Goal: Task Accomplishment & Management: Contribute content

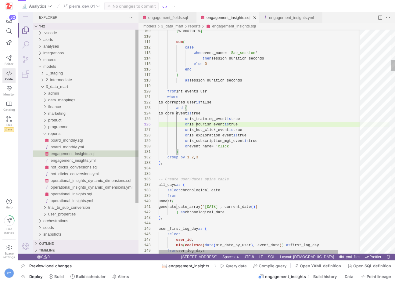
scroll to position [27, 38]
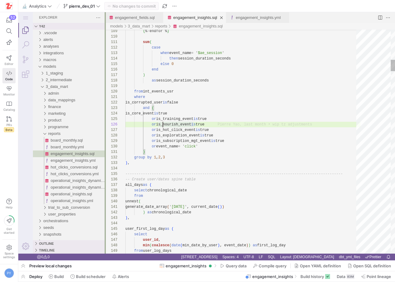
drag, startPoint x: 138, startPoint y: 95, endPoint x: 104, endPoint y: 95, distance: 33.3
click at [105, 95] on div at bounding box center [105, 133] width 1 height 242
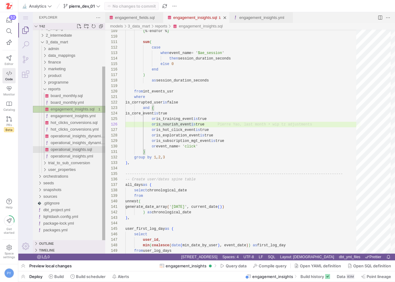
click at [75, 148] on span "operational_insights.sql" at bounding box center [72, 149] width 42 height 5
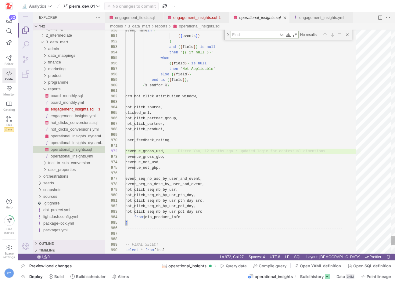
type textarea "a"
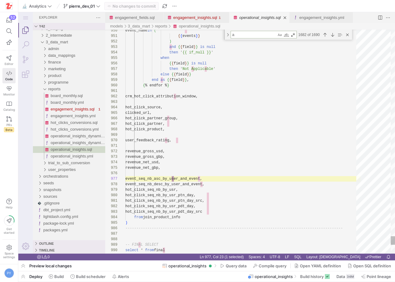
type textarea "-------------------------------------------------------------------------------…"
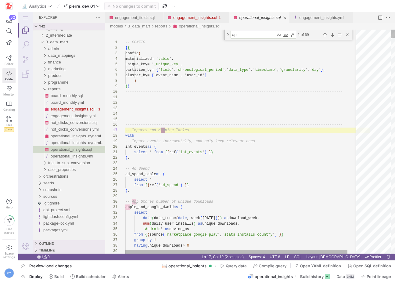
type textarea "app"
type textarea "apple_and_google_dwnld as ( select date(date_trunc(date, week ([DATE]))) as dow…"
type textarea "apple"
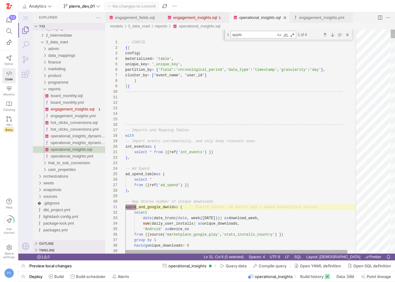
type textarea "4') as download_week, 3290 as unique_downloads, 'iOS' as device_os), struct(dat…"
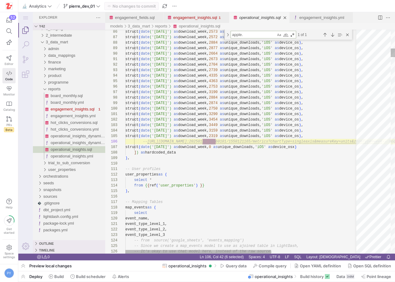
scroll to position [55, 90]
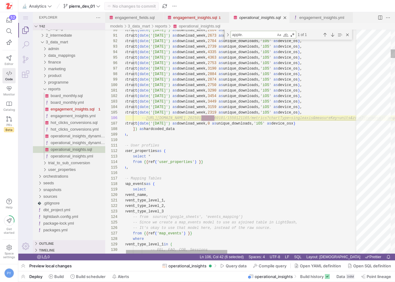
type textarea "apple."
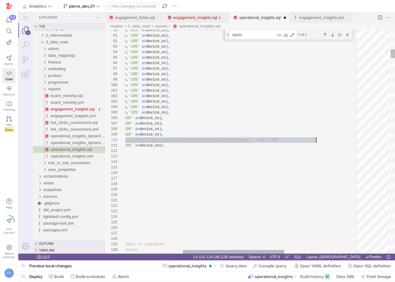
scroll to position [33, 329]
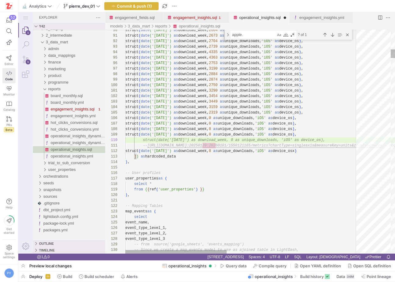
scroll to position [27, 209]
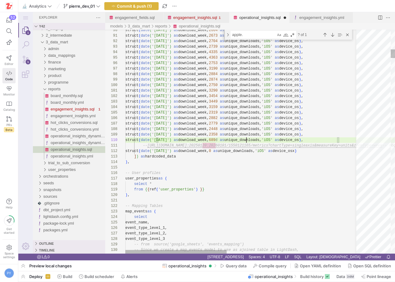
scroll to position [27, 214]
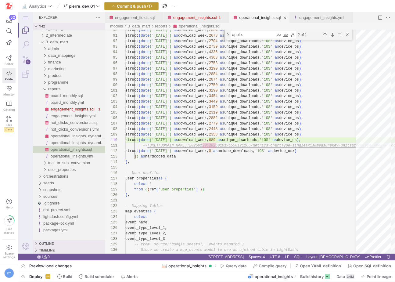
type textarea "e_os), struct(date('[DATE]') as download_week, 2882 as unique_downloads, 'iOS' …"
click at [129, 5] on span "Commit & push (1)" at bounding box center [134, 6] width 35 height 5
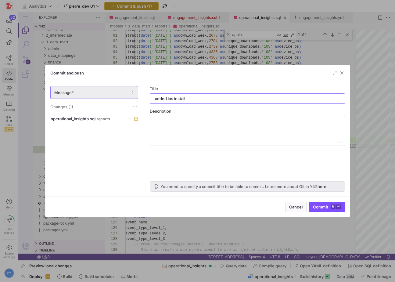
type input "added ios installs"
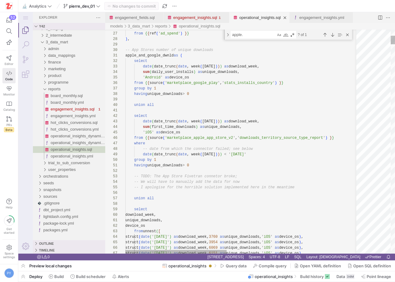
type textarea "select date(date_trunc(date, week ([DATE]))) as download_week, sum(first_time_d…"
